Goal: Task Accomplishment & Management: Manage account settings

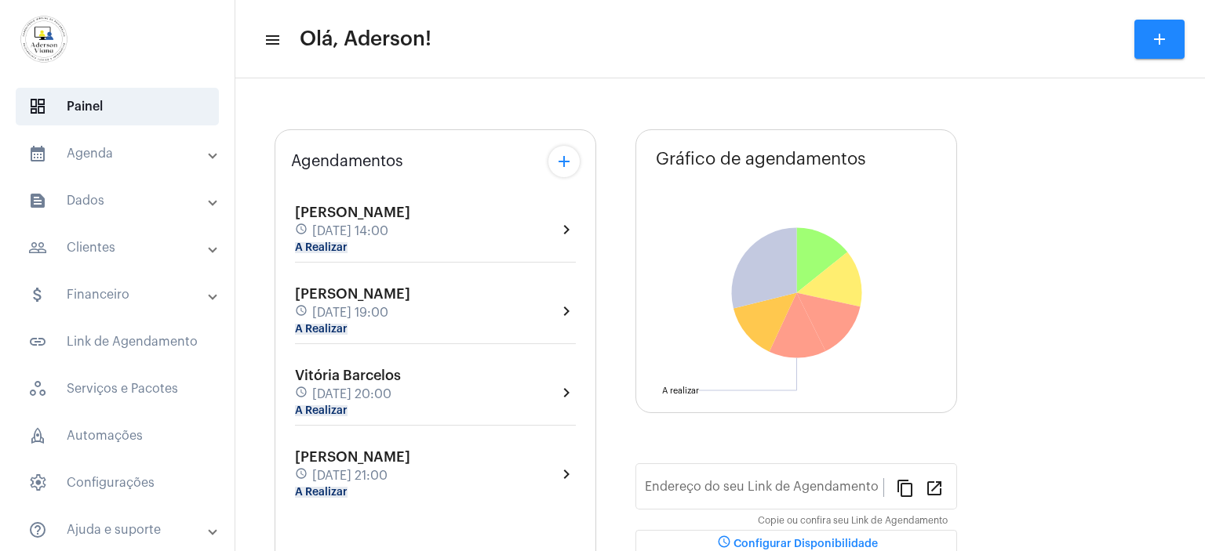
type input "[URL][DOMAIN_NAME]"
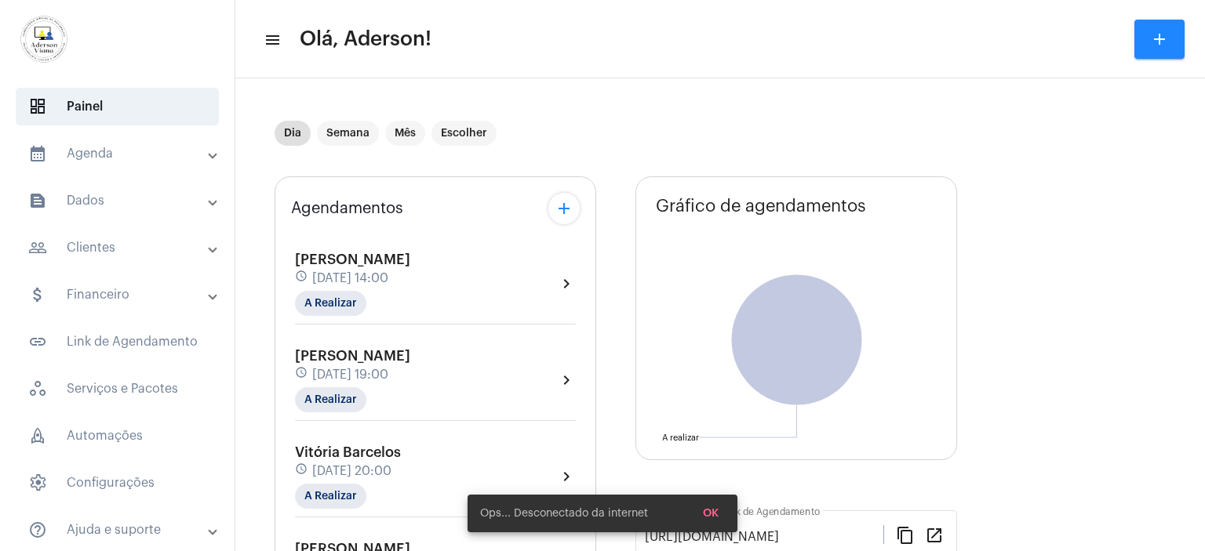
click at [113, 247] on mat-panel-title "people_outline Clientes" at bounding box center [118, 247] width 181 height 19
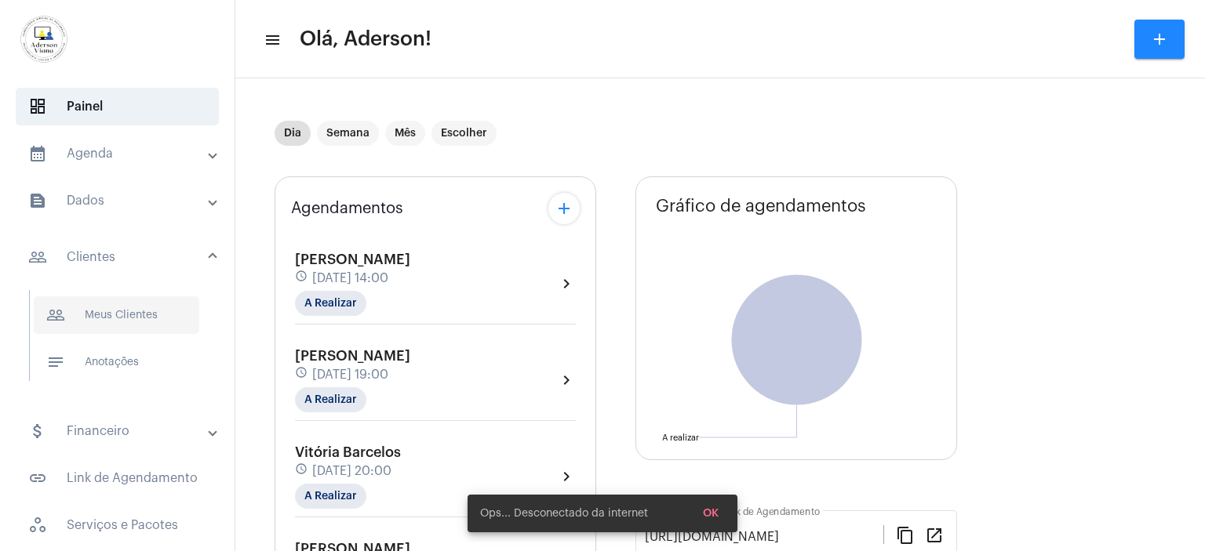
click at [137, 307] on span "people_outline Meus Clientes" at bounding box center [116, 315] width 165 height 38
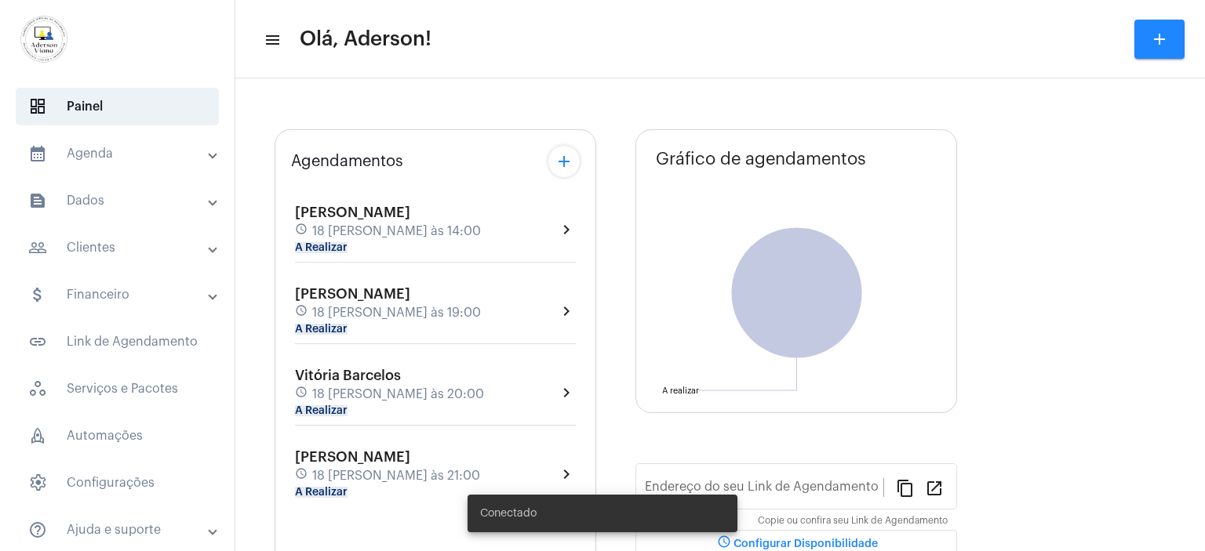
type input "[URL][DOMAIN_NAME][PERSON_NAME]"
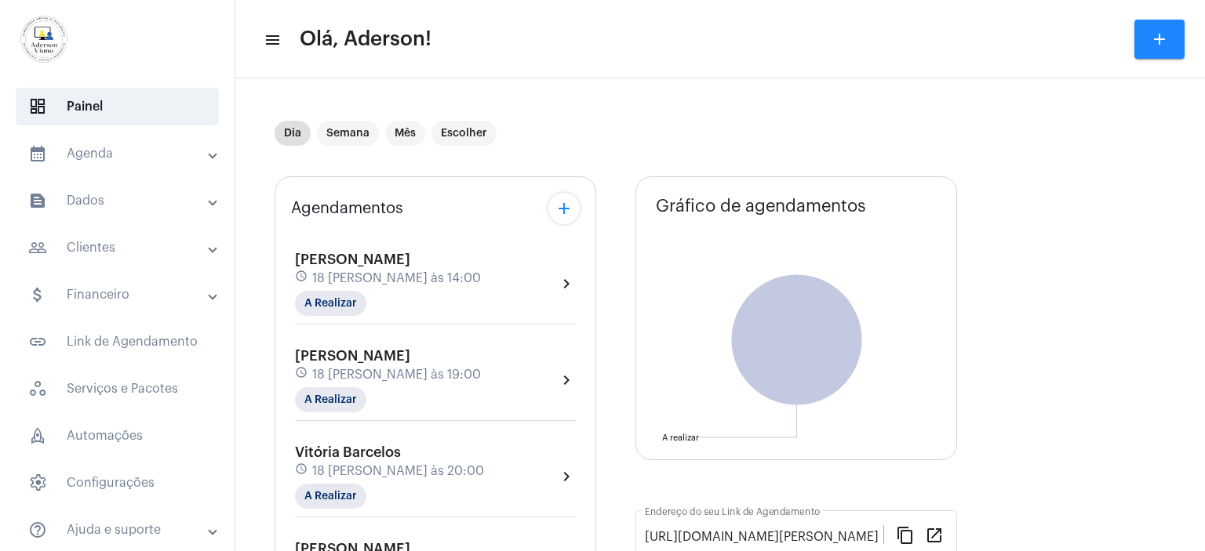
click at [100, 238] on mat-panel-title "people_outline Clientes" at bounding box center [118, 247] width 181 height 19
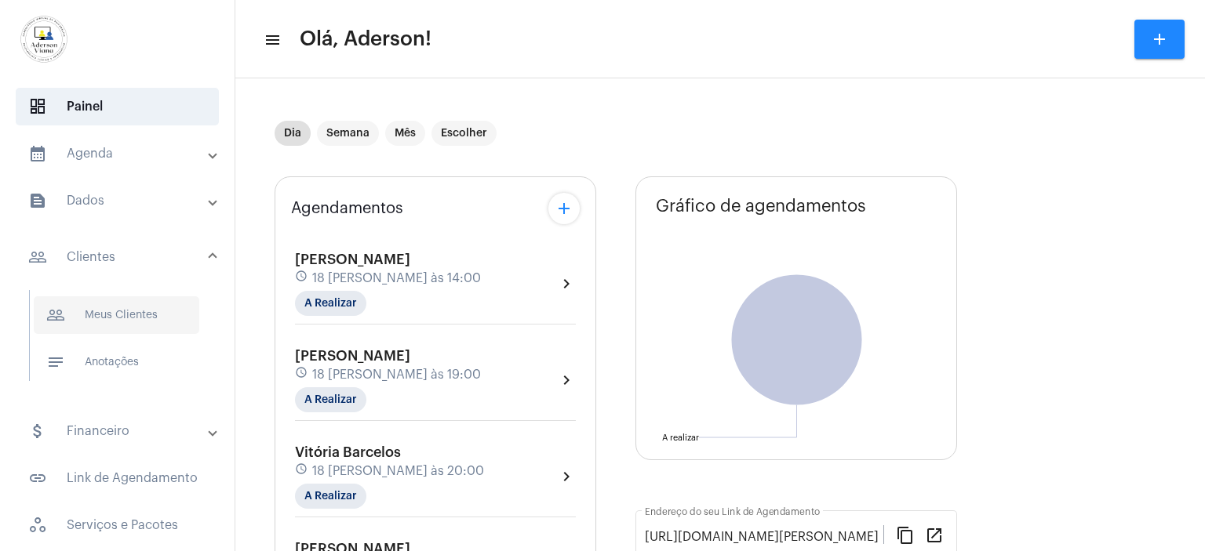
click at [146, 310] on span "people_outline Meus Clientes" at bounding box center [116, 315] width 165 height 38
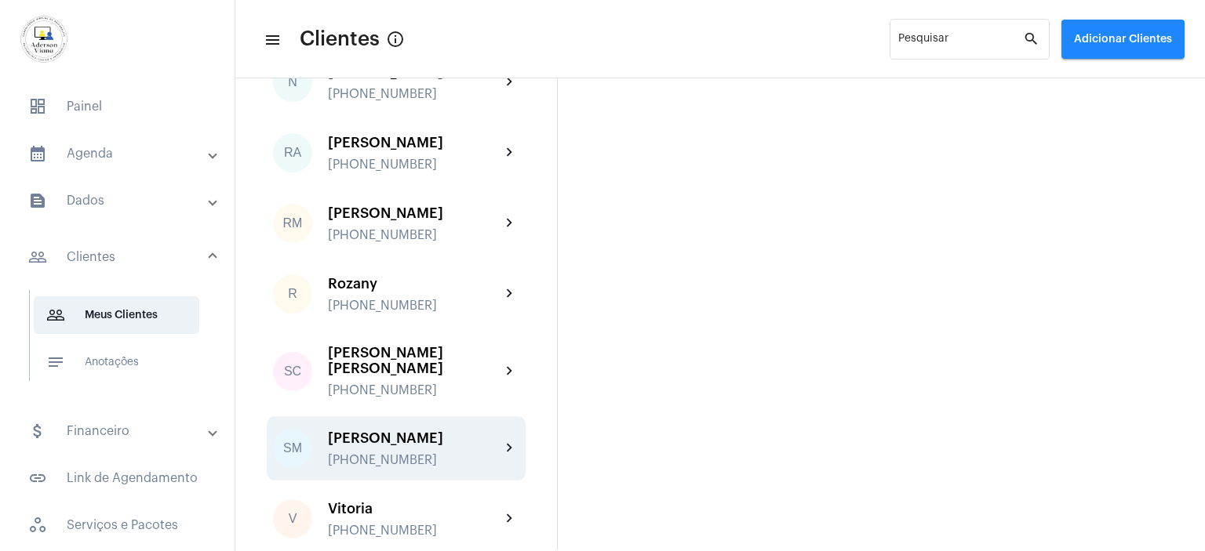
scroll to position [2612, 0]
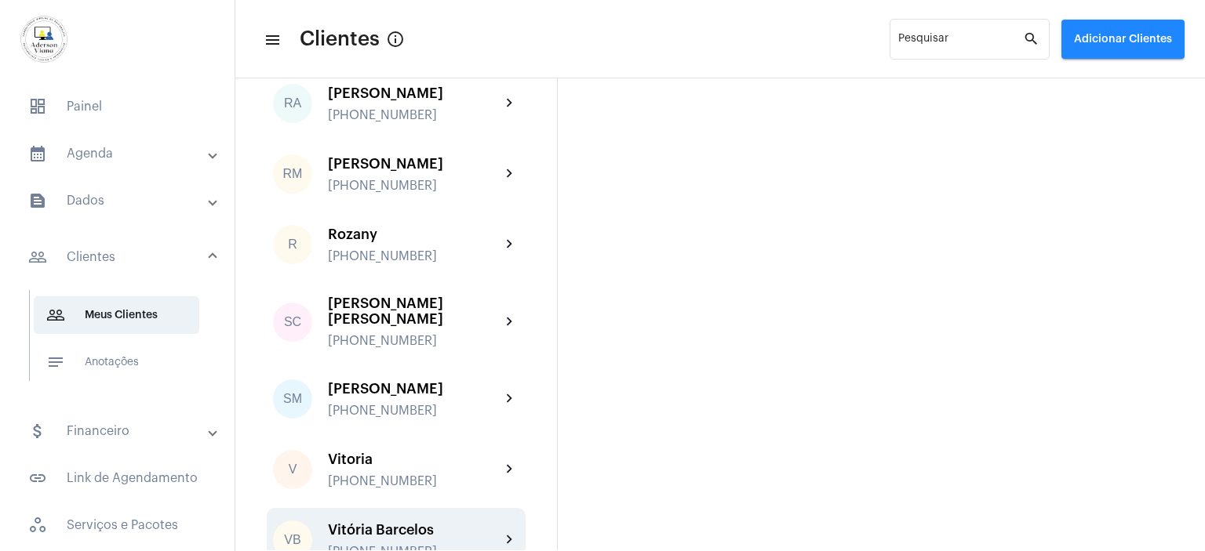
click at [416, 545] on div "+558199051289" at bounding box center [414, 552] width 173 height 14
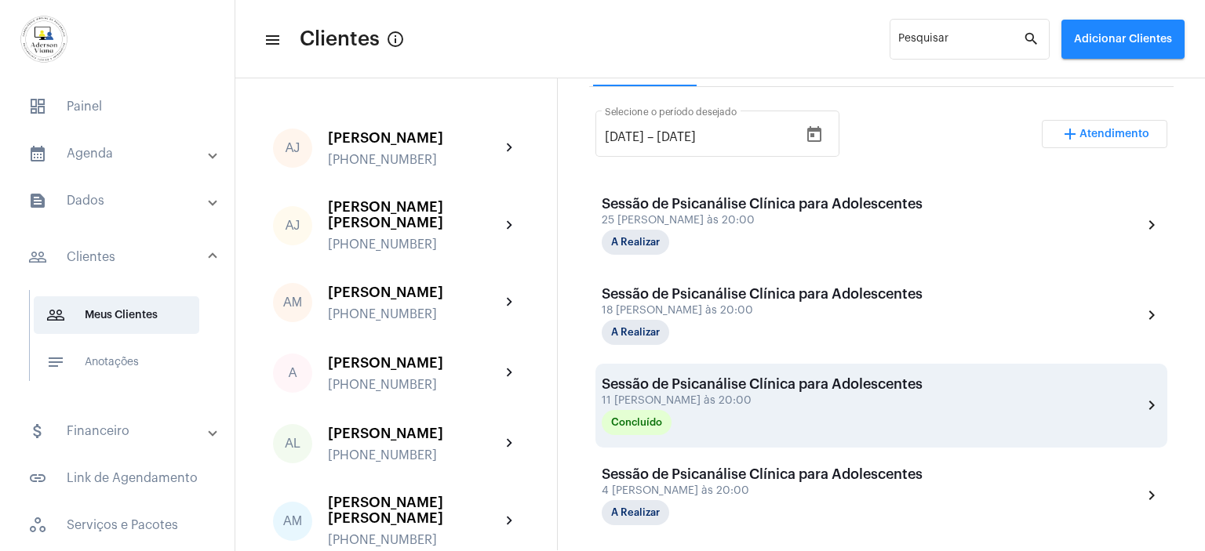
scroll to position [451, 0]
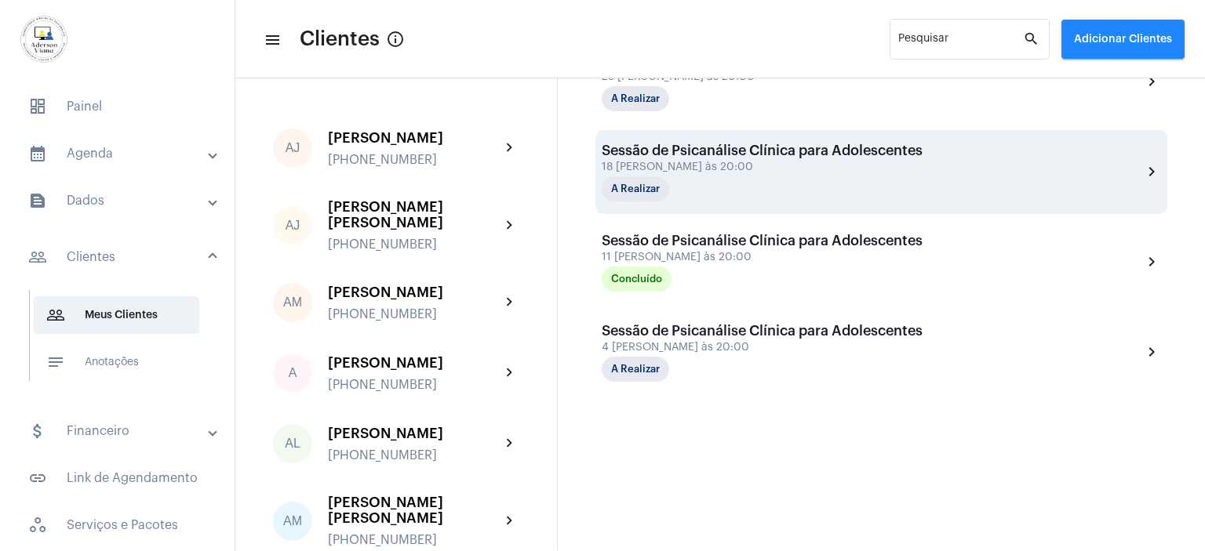
click at [700, 165] on div "[DATE] 20:00" at bounding box center [762, 168] width 321 height 12
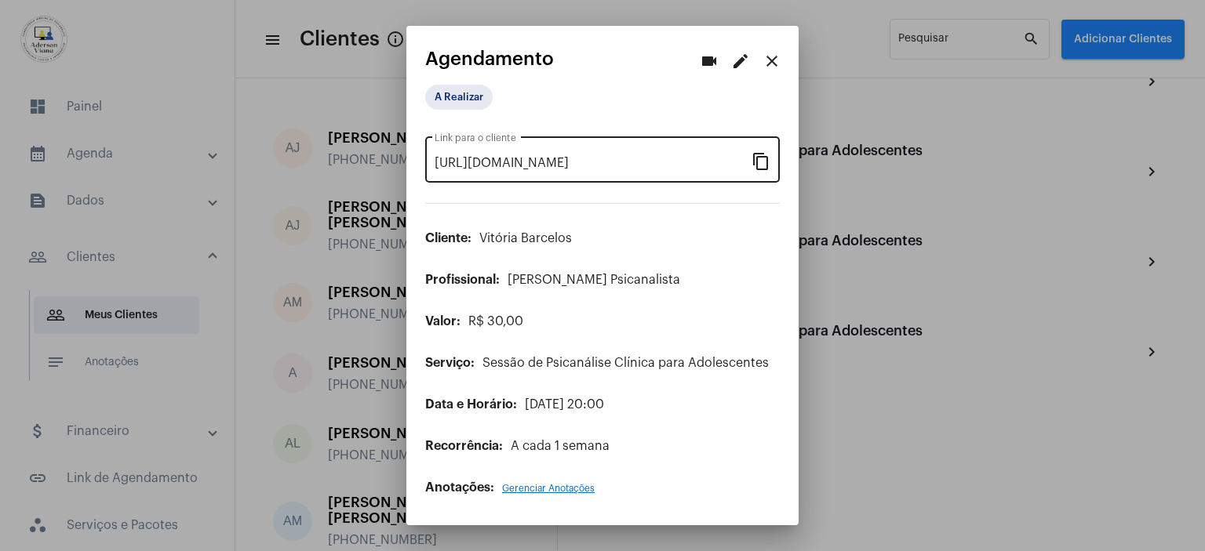
click at [758, 167] on mat-icon "content_copy" at bounding box center [760, 160] width 19 height 19
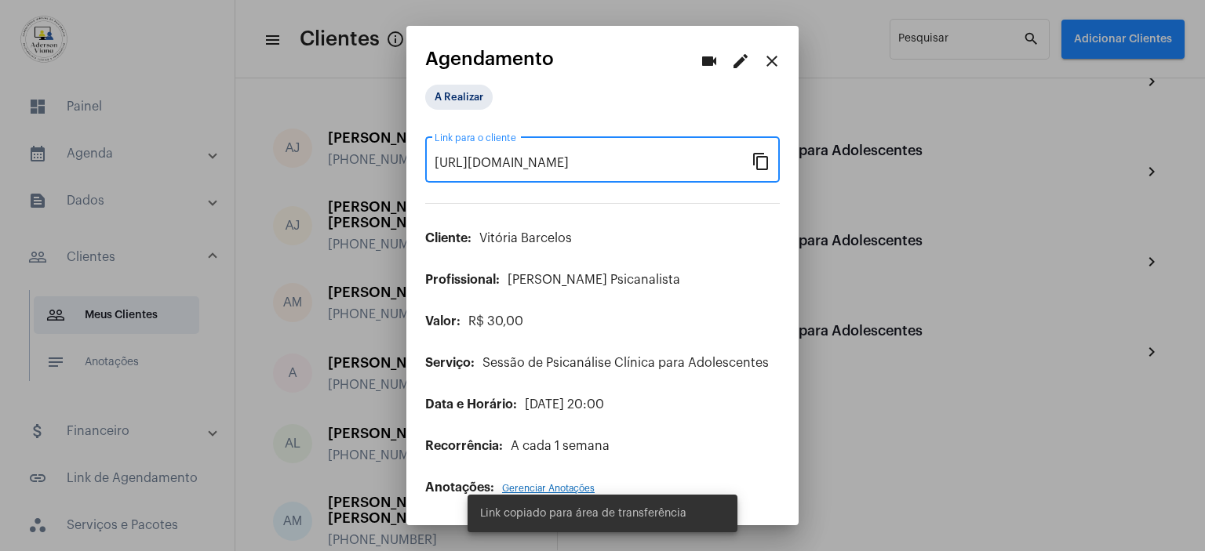
scroll to position [0, 127]
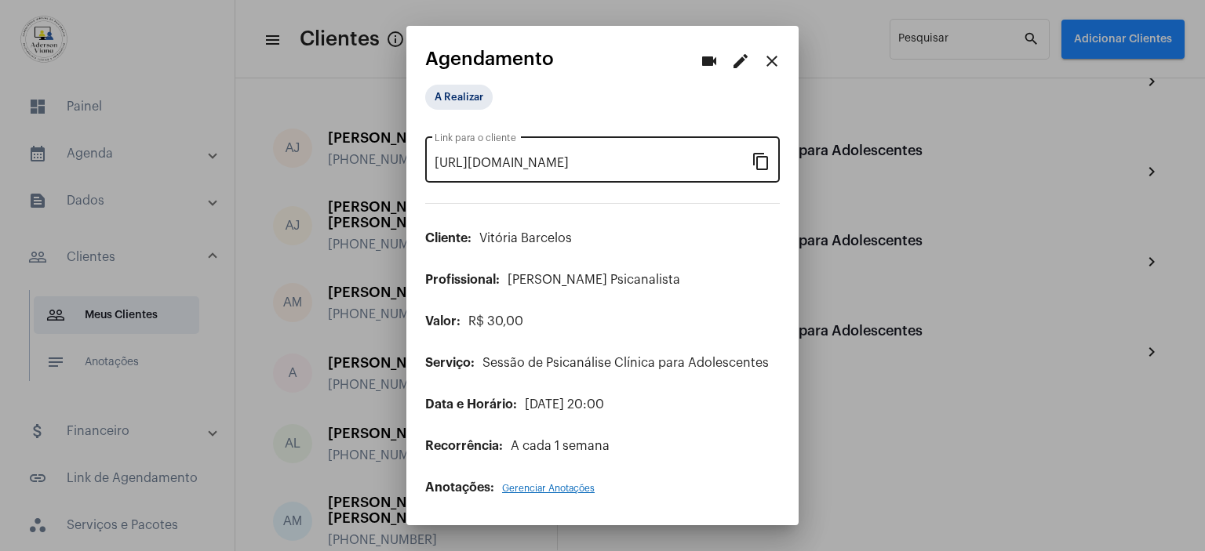
click at [758, 167] on mat-icon "content_copy" at bounding box center [760, 160] width 19 height 19
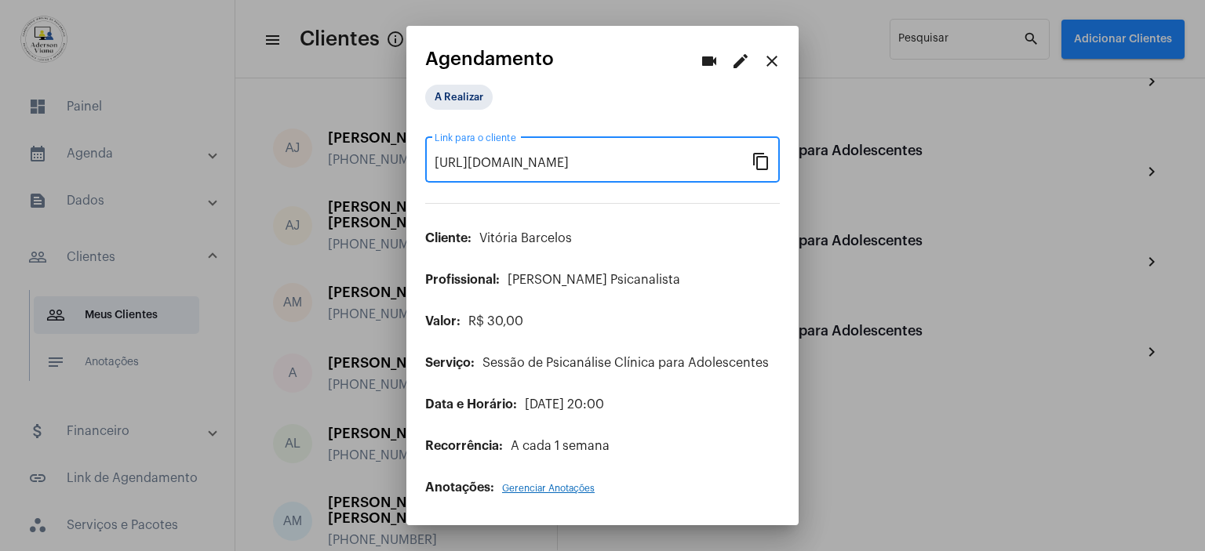
scroll to position [0, 0]
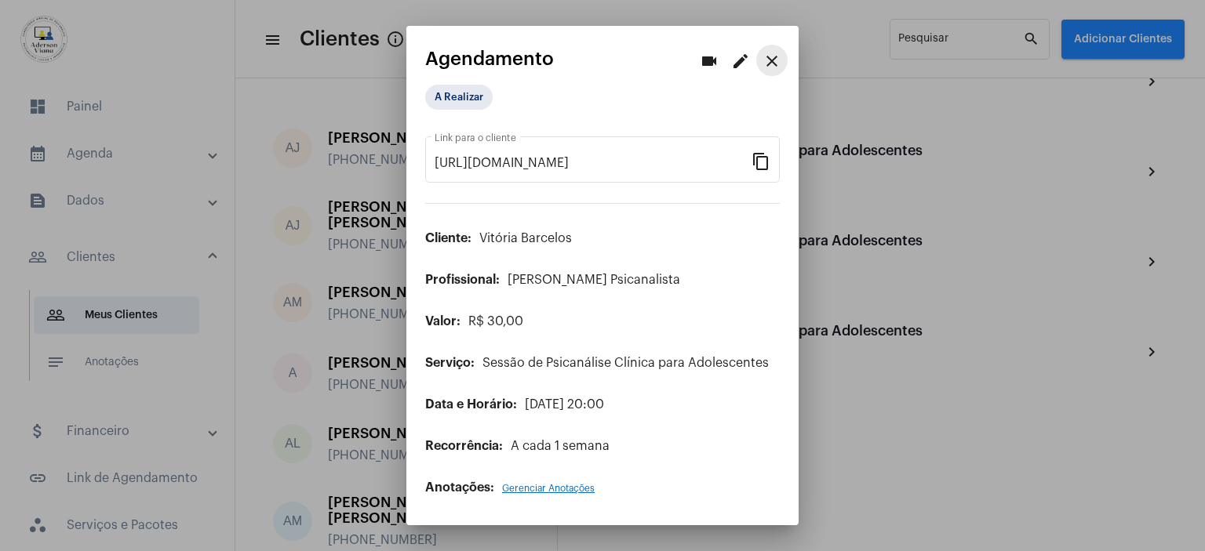
click at [776, 60] on mat-icon "close" at bounding box center [771, 61] width 19 height 19
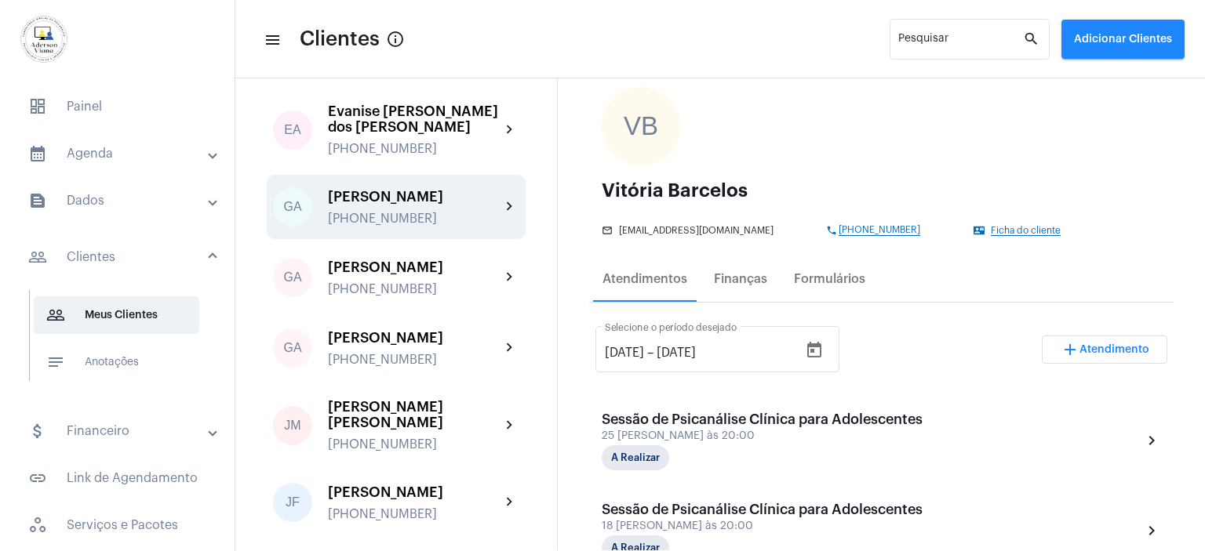
scroll to position [1176, 0]
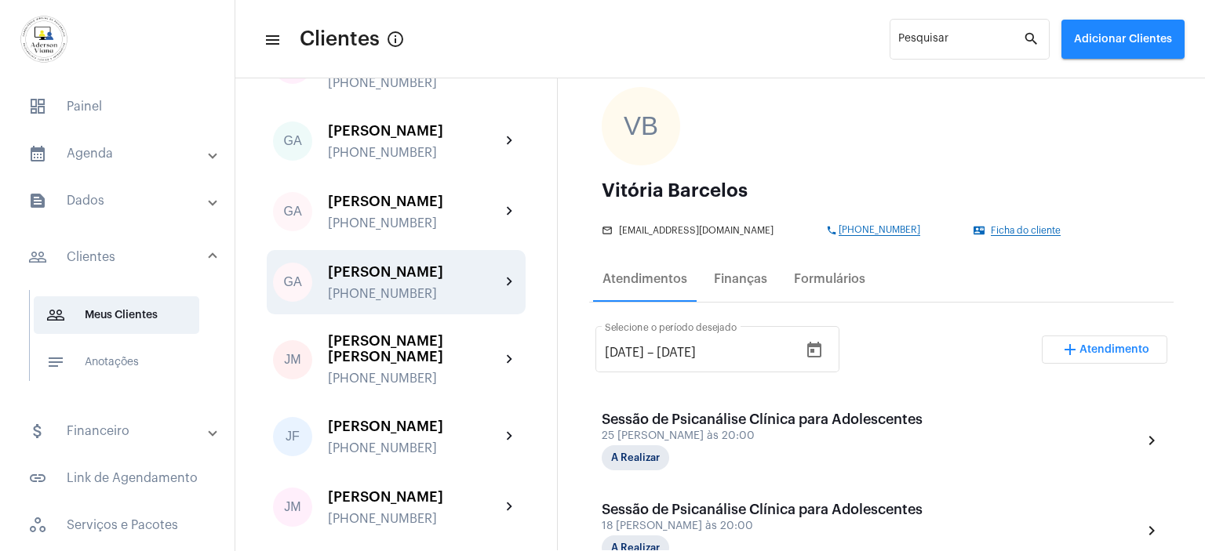
click at [384, 287] on div "+558171128686" at bounding box center [414, 294] width 173 height 14
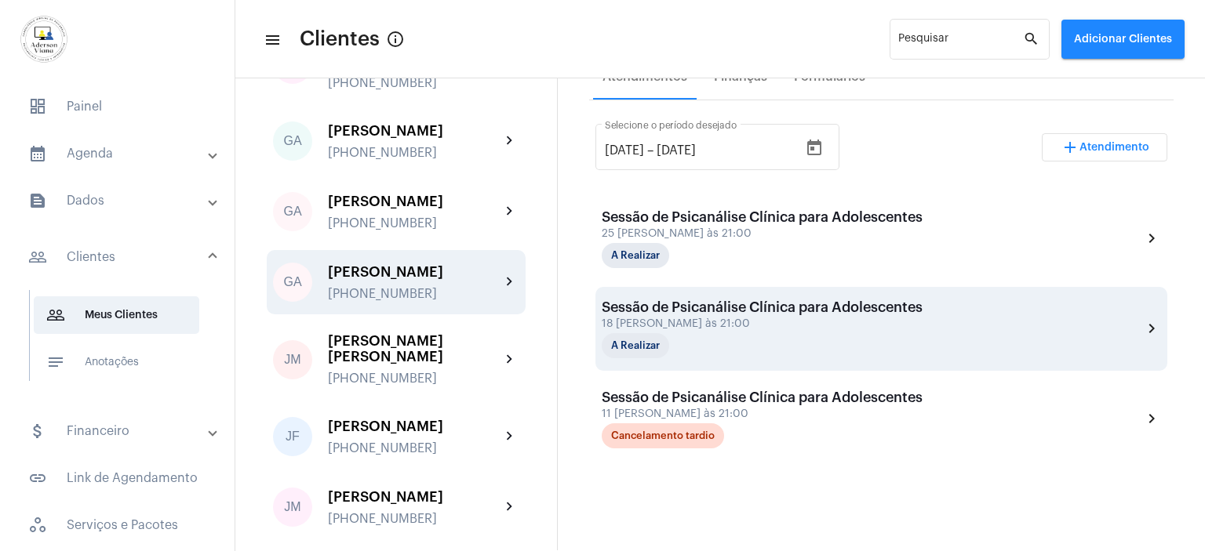
scroll to position [314, 0]
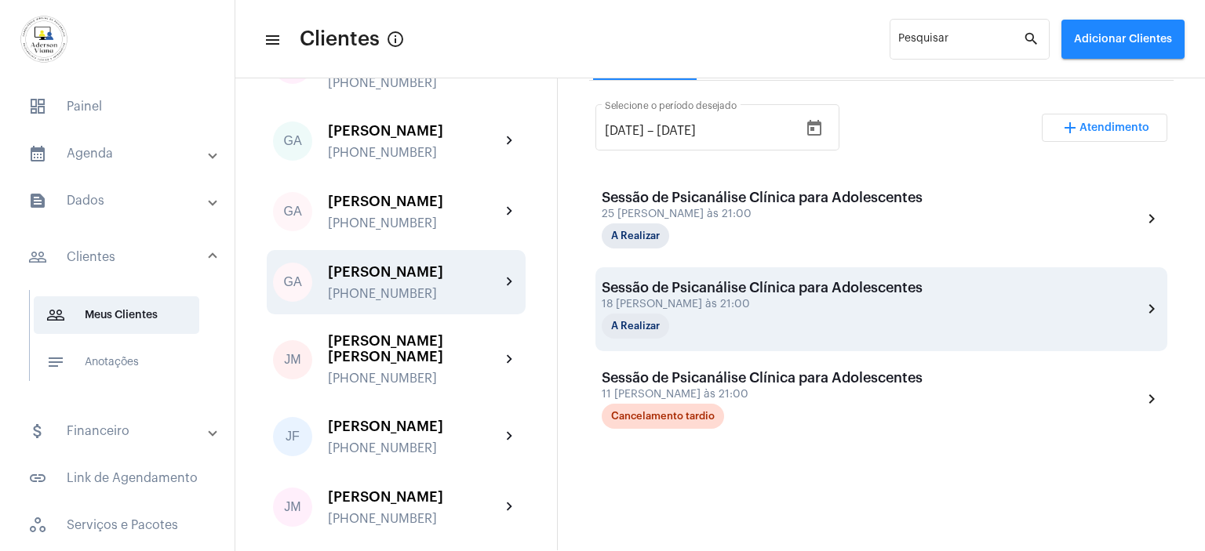
click at [720, 307] on div "[DATE] 21:00" at bounding box center [762, 305] width 321 height 12
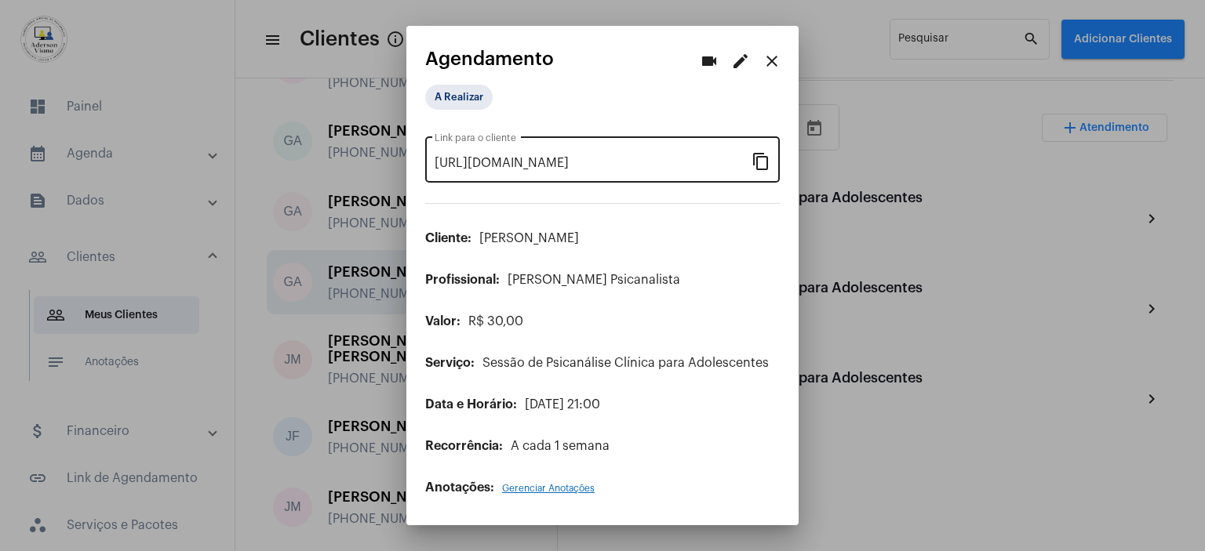
click at [763, 160] on mat-icon "content_copy" at bounding box center [760, 160] width 19 height 19
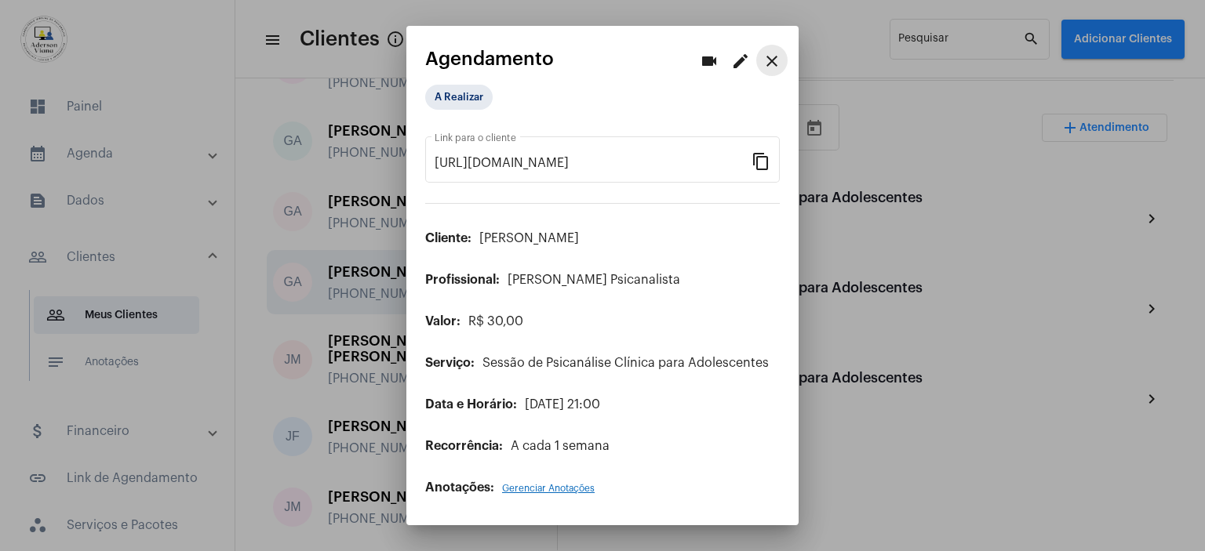
click at [773, 60] on mat-icon "close" at bounding box center [771, 61] width 19 height 19
